Goal: Find specific page/section

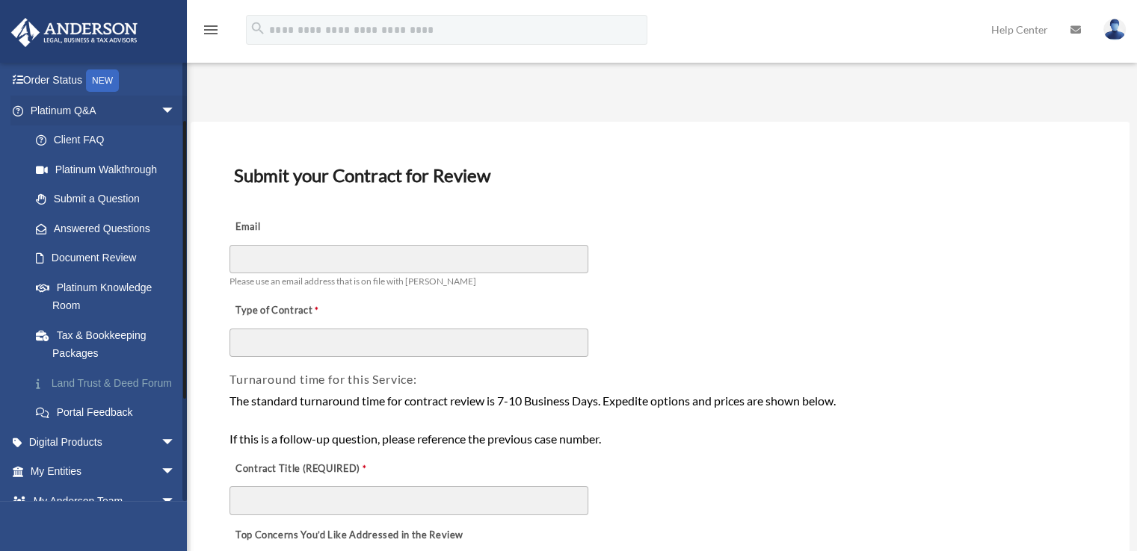
scroll to position [149, 0]
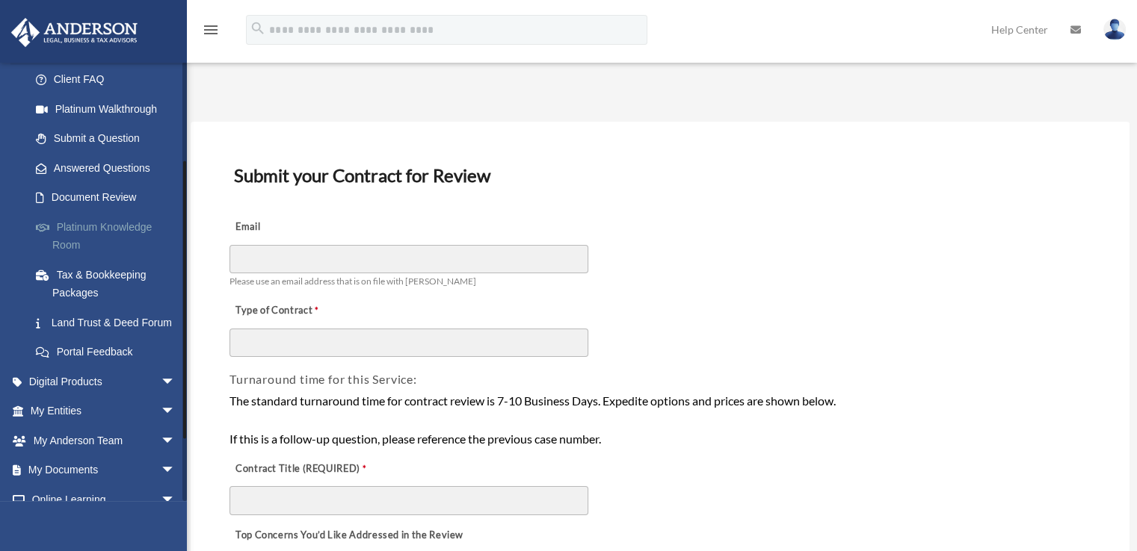
click at [95, 228] on link "Platinum Knowledge Room" at bounding box center [109, 236] width 177 height 48
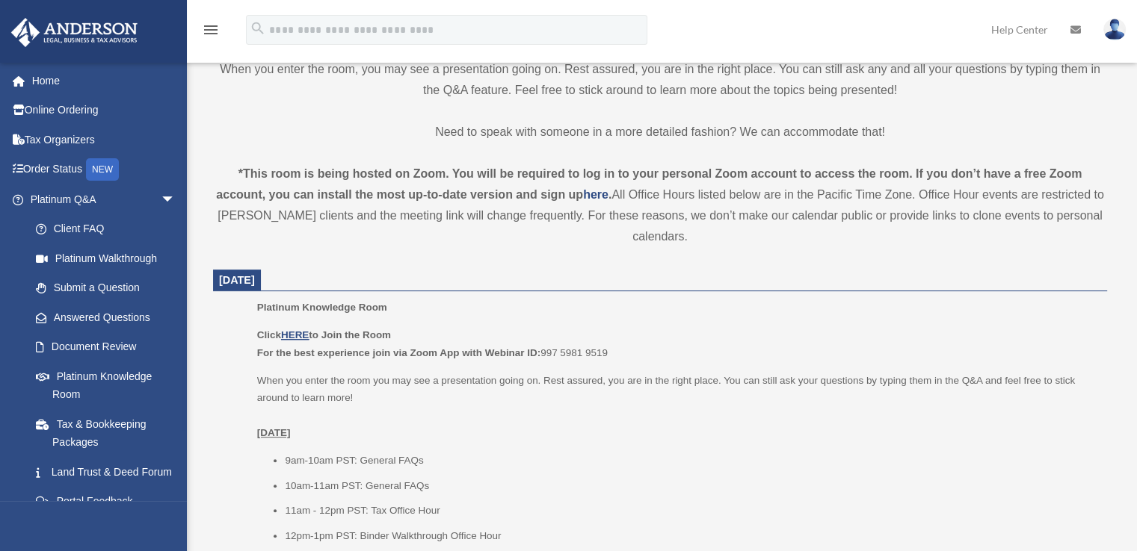
scroll to position [523, 0]
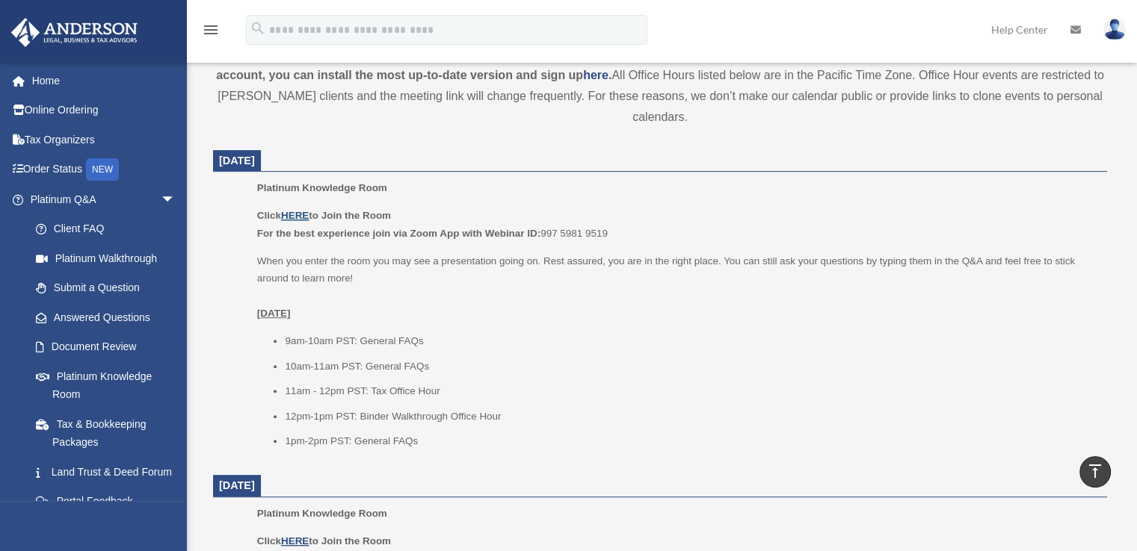
click at [297, 214] on u "HERE" at bounding box center [295, 215] width 28 height 11
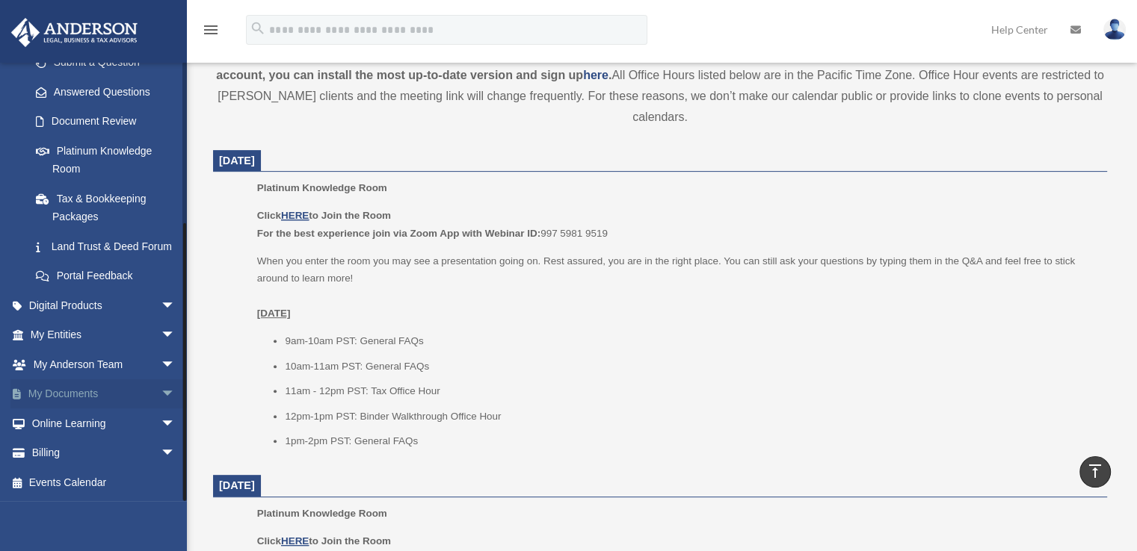
click at [164, 392] on span "arrow_drop_down" at bounding box center [176, 395] width 30 height 31
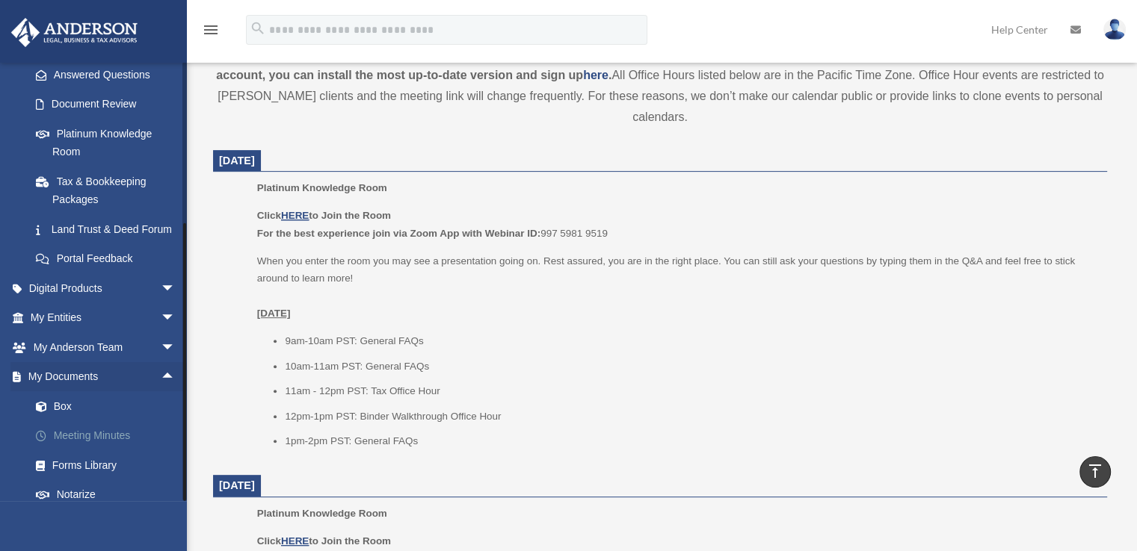
drag, startPoint x: 74, startPoint y: 471, endPoint x: 93, endPoint y: 446, distance: 30.9
click at [75, 471] on link "Forms Library" at bounding box center [109, 466] width 177 height 30
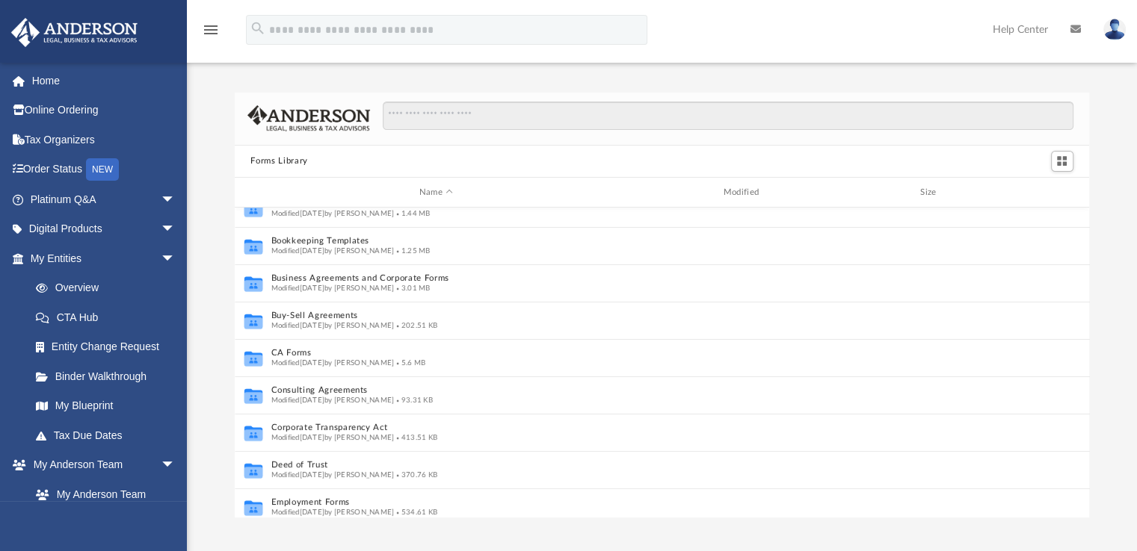
scroll to position [132, 0]
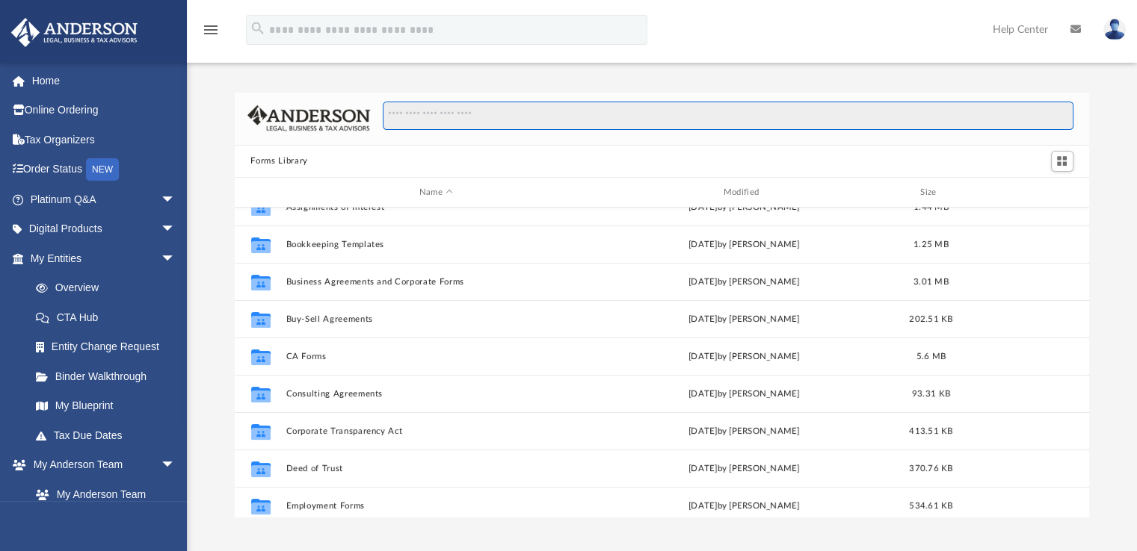
click at [433, 122] on input "Search files and folders" at bounding box center [728, 116] width 690 height 28
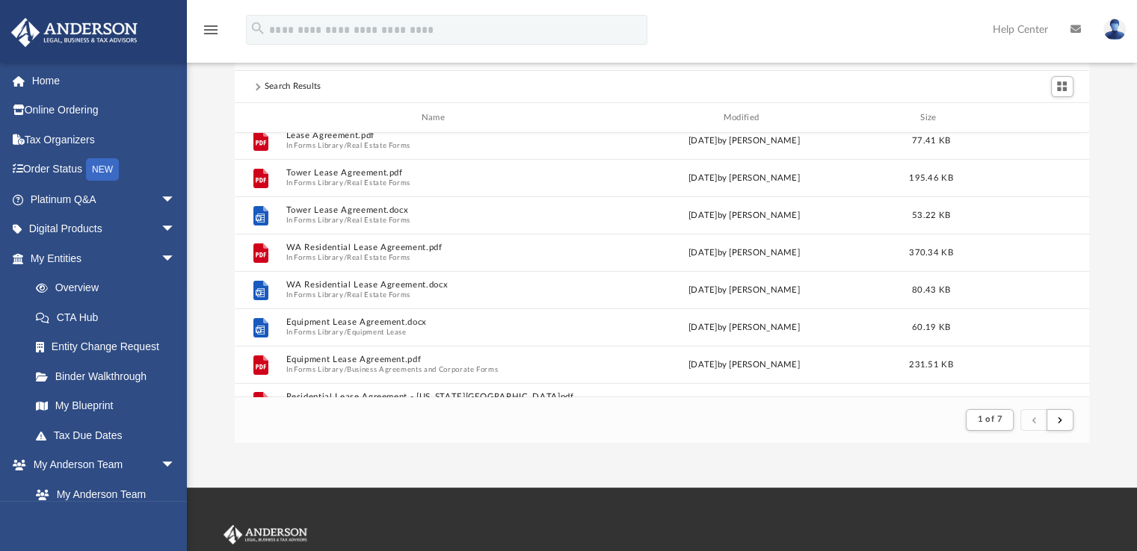
scroll to position [0, 0]
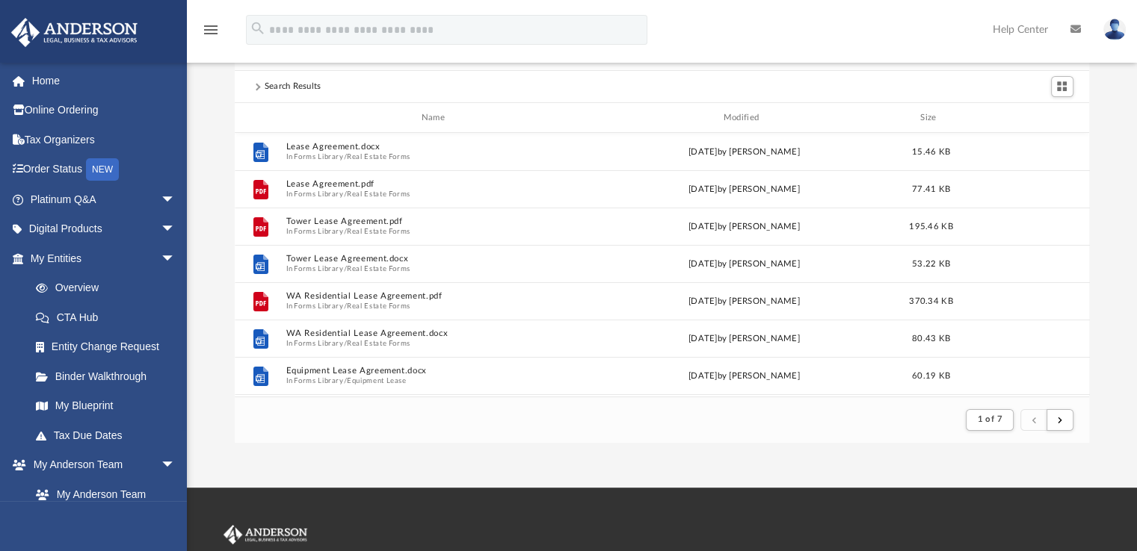
type input "**********"
click at [161, 202] on span "arrow_drop_down" at bounding box center [176, 200] width 30 height 31
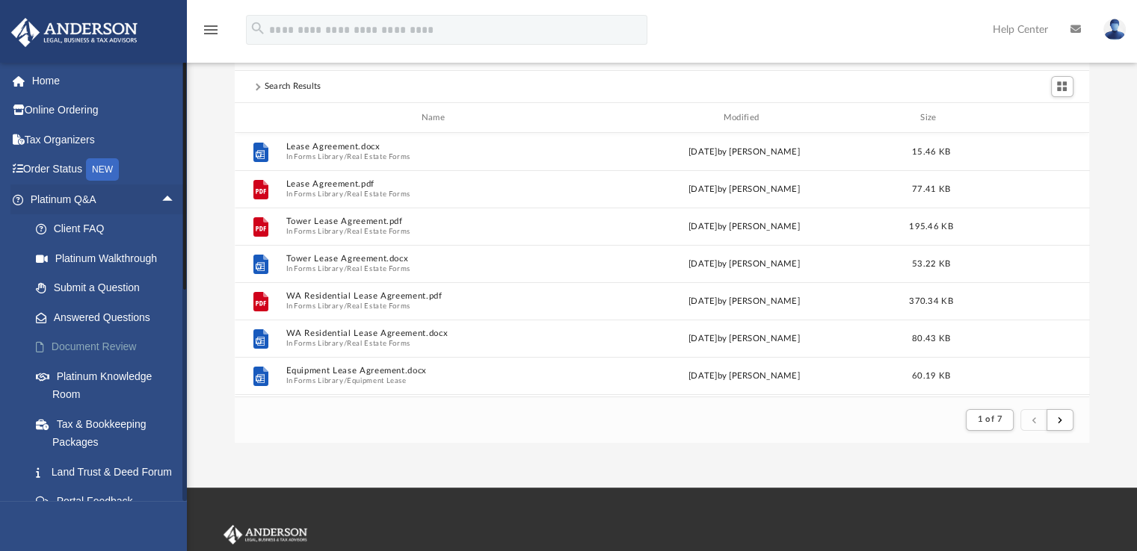
click at [108, 339] on link "Document Review" at bounding box center [109, 348] width 177 height 30
